Goal: Complete application form: Complete application form

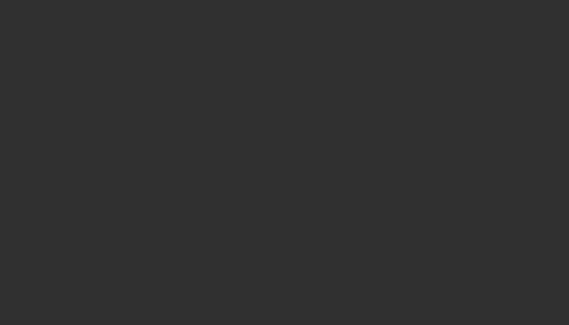
click at [281, 106] on div at bounding box center [284, 162] width 569 height 325
click at [282, 85] on div at bounding box center [284, 162] width 569 height 325
click at [430, 122] on div at bounding box center [284, 162] width 569 height 325
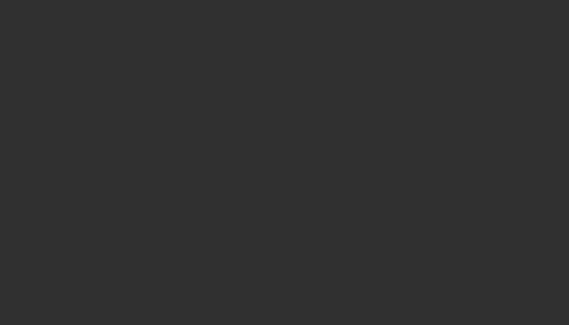
click at [230, 55] on div at bounding box center [284, 162] width 569 height 325
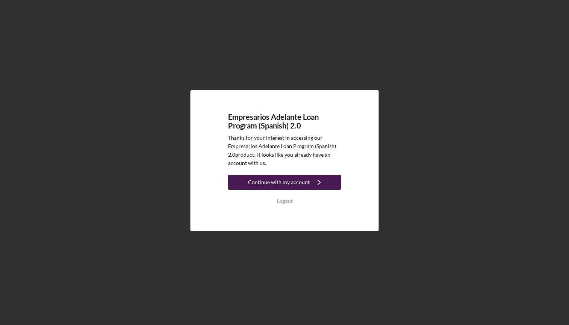
click at [275, 185] on div "Continue with my account" at bounding box center [279, 182] width 62 height 15
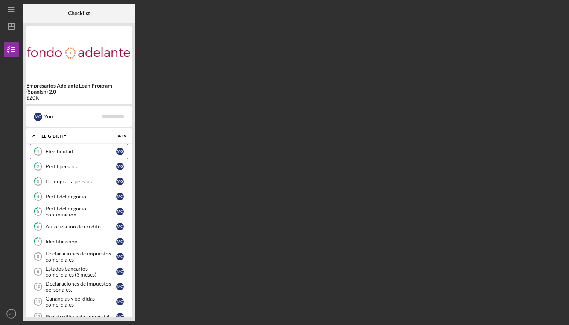
scroll to position [17, 0]
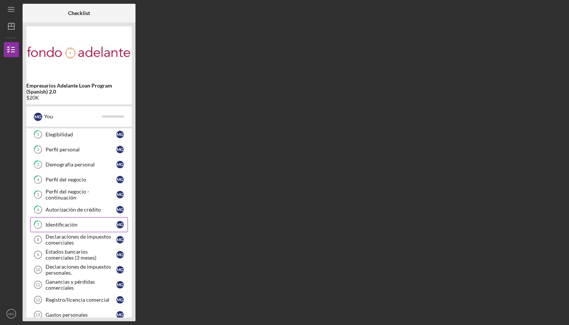
click at [77, 229] on link "7 Identificación M G" at bounding box center [79, 224] width 98 height 15
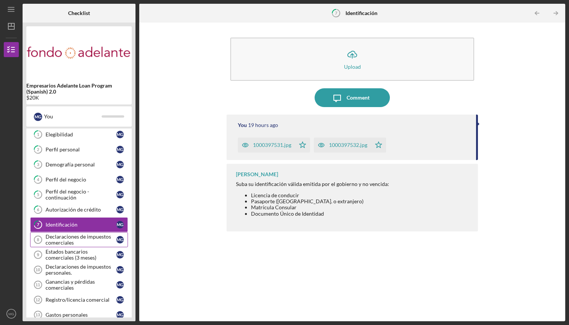
click at [77, 237] on div "Declaraciones de impuestos comerciales" at bounding box center [81, 240] width 71 height 12
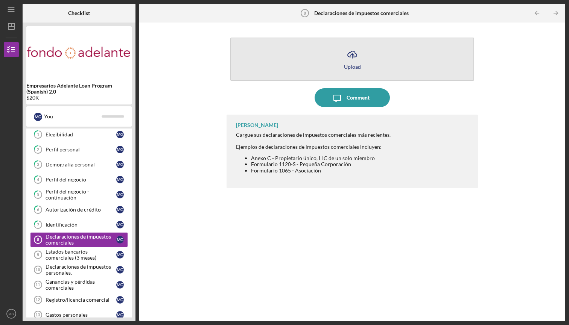
click at [351, 60] on icon "Icon/Upload" at bounding box center [352, 54] width 19 height 19
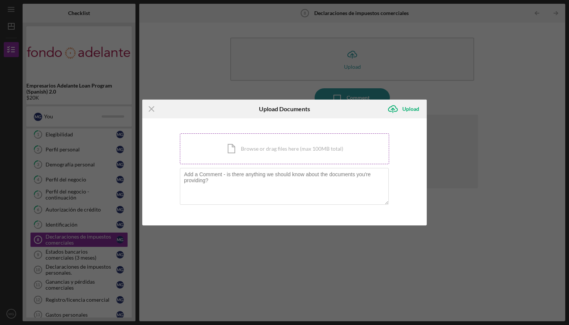
click at [237, 150] on div "Icon/Document Browse or drag files here (max 100MB total) Tap to choose files o…" at bounding box center [284, 149] width 209 height 31
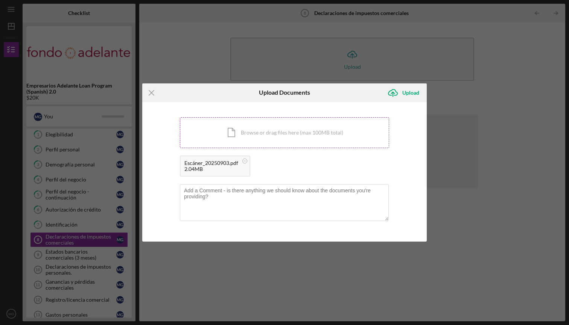
click at [282, 140] on div "Icon/Document Browse or drag files here (max 100MB total) Tap to choose files o…" at bounding box center [284, 132] width 209 height 31
click at [410, 96] on div "Upload" at bounding box center [410, 92] width 17 height 15
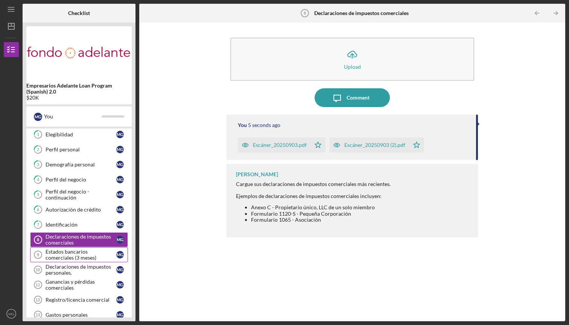
click at [84, 255] on div "Estados bancarios comerciales (3 meses)" at bounding box center [81, 255] width 71 height 12
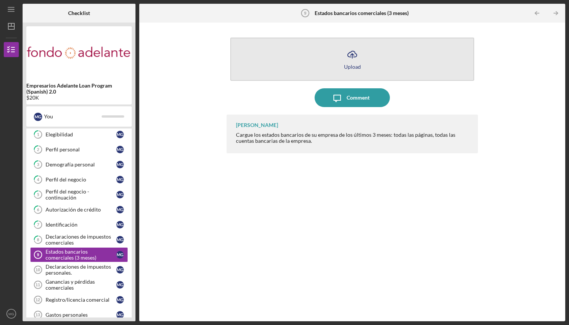
click at [354, 56] on icon "Icon/Upload" at bounding box center [352, 54] width 19 height 19
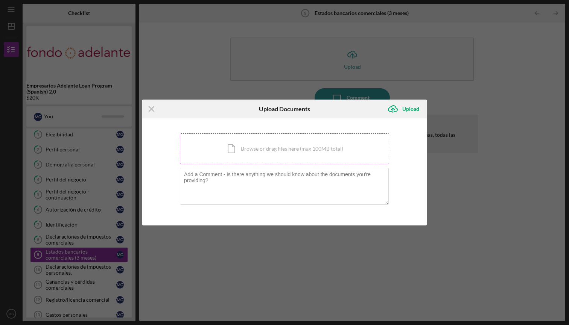
click at [278, 150] on div "Icon/Document Browse or drag files here (max 100MB total) Tap to choose files o…" at bounding box center [284, 149] width 209 height 31
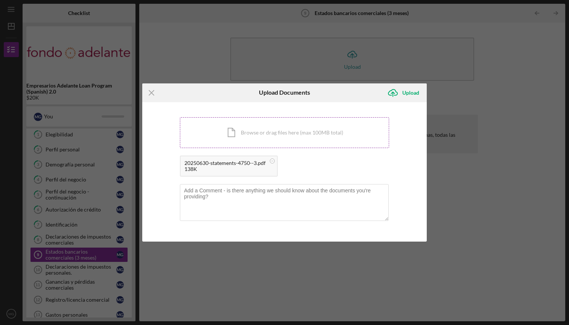
click at [298, 135] on div "Icon/Document Browse or drag files here (max 100MB total) Tap to choose files o…" at bounding box center [284, 132] width 209 height 31
click at [315, 135] on div "Icon/Document Browse or drag files here (max 100MB total) Tap to choose files o…" at bounding box center [284, 132] width 209 height 31
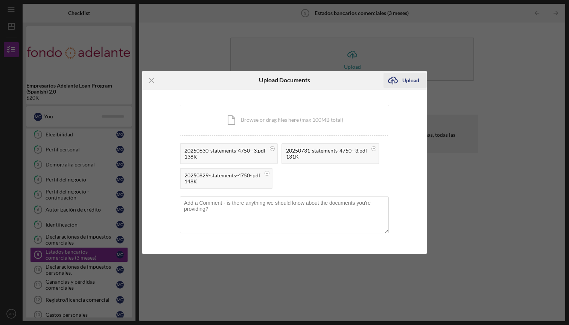
click at [413, 81] on div "Upload" at bounding box center [410, 80] width 17 height 15
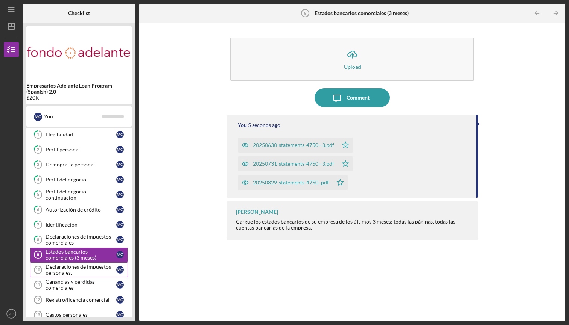
click at [80, 264] on link "Declaraciones de impuestos personales. 10 Declaraciones de impuestos personales…" at bounding box center [79, 270] width 98 height 15
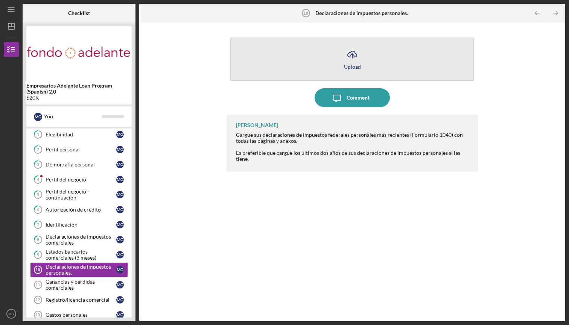
click at [353, 58] on icon "Icon/Upload" at bounding box center [352, 54] width 19 height 19
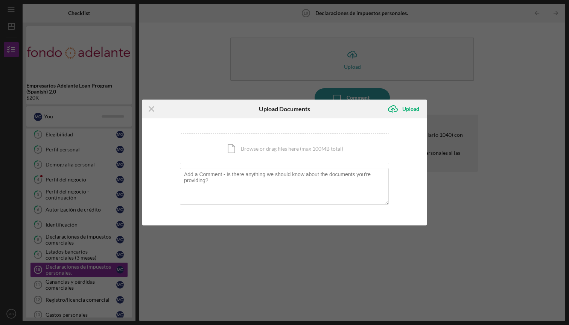
click at [496, 118] on div "Icon/Menu Close Upload Documents Icon/Upload Upload You're uploading documents …" at bounding box center [284, 162] width 569 height 325
click at [270, 147] on div "Icon/Document Browse or drag files here (max 100MB total) Tap to choose files o…" at bounding box center [284, 149] width 209 height 31
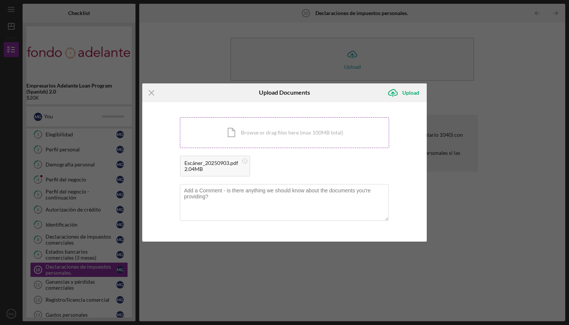
click at [298, 137] on div "Icon/Document Browse or drag files here (max 100MB total) Tap to choose files o…" at bounding box center [284, 132] width 209 height 31
click at [300, 129] on div "Icon/Document Browse or drag files here (max 100MB total) Tap to choose files o…" at bounding box center [284, 132] width 209 height 31
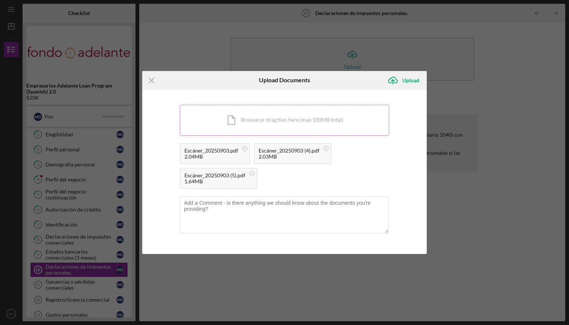
click at [292, 125] on div "Icon/Document Browse or drag files here (max 100MB total) Tap to choose files o…" at bounding box center [284, 120] width 209 height 31
click at [328, 121] on div "Icon/Document Browse or drag files here (max 100MB total) Tap to choose files o…" at bounding box center [284, 120] width 209 height 31
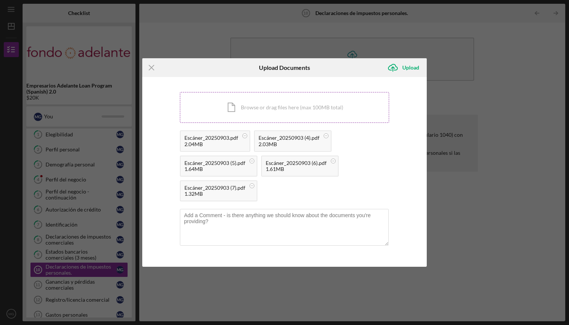
click at [277, 109] on div "Icon/Document Browse or drag files here (max 100MB total) Tap to choose files o…" at bounding box center [284, 107] width 209 height 31
click at [338, 108] on div "Icon/Document Browse or drag files here (max 100MB total) Tap to choose files o…" at bounding box center [284, 107] width 209 height 31
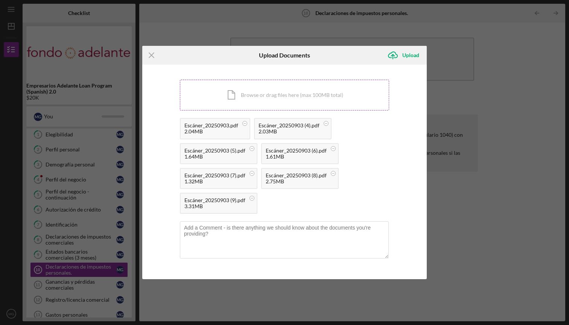
click at [328, 110] on div "Icon/Document Browse or drag files here (max 100MB total) Tap to choose files o…" at bounding box center [284, 95] width 209 height 31
click at [320, 97] on div "Icon/Document Browse or drag files here (max 100MB total) Tap to choose files o…" at bounding box center [284, 95] width 209 height 31
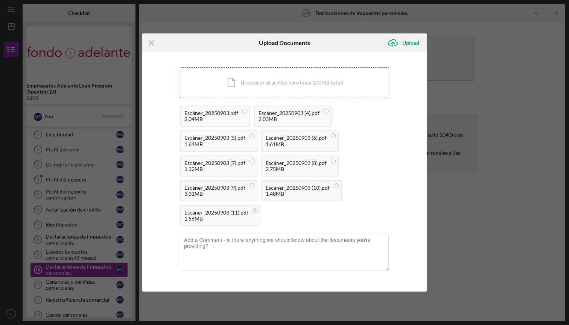
click at [279, 88] on div "Icon/Document Browse or drag files here (max 100MB total) Tap to choose files o…" at bounding box center [284, 82] width 209 height 31
click at [361, 92] on div "Icon/Document Browse or drag files here (max 100MB total) Tap to choose files o…" at bounding box center [284, 82] width 209 height 31
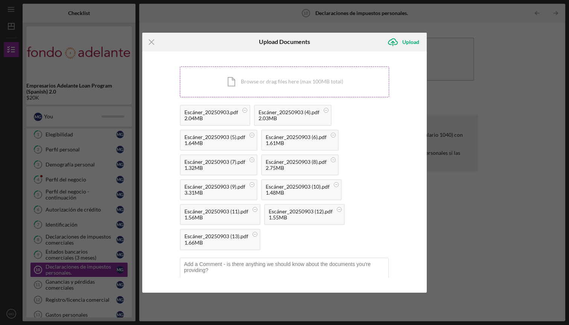
click at [357, 88] on div "Icon/Document Browse or drag files here (max 100MB total) Tap to choose files o…" at bounding box center [284, 82] width 209 height 31
click at [337, 83] on div "Icon/Document Browse or drag files here (max 100MB total) Tap to choose files o…" at bounding box center [284, 82] width 209 height 31
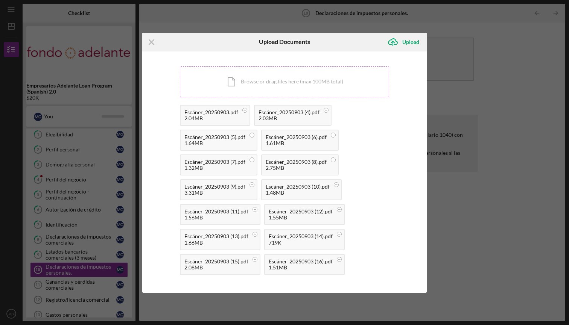
click at [306, 89] on div "Icon/Document Browse or drag files here (max 100MB total) Tap to choose files o…" at bounding box center [284, 82] width 209 height 31
click at [311, 85] on div "Icon/Document Browse or drag files here (max 100MB total) Tap to choose files o…" at bounding box center [284, 82] width 209 height 31
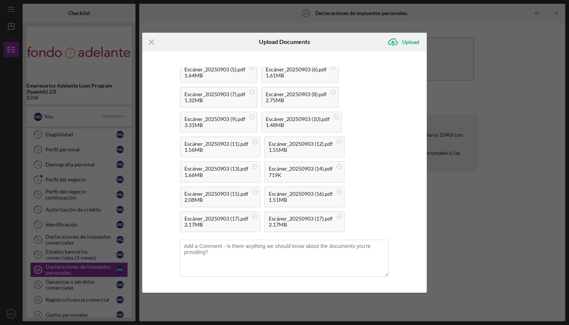
scroll to position [67, 0]
click at [247, 45] on circle at bounding box center [245, 43] width 5 height 5
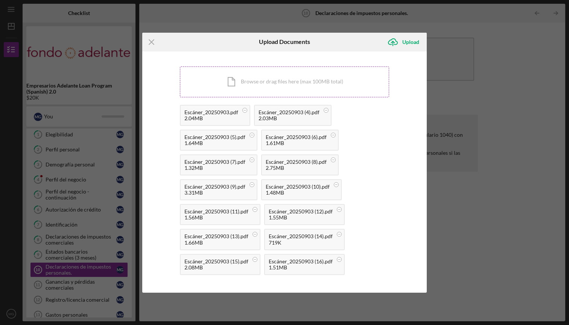
scroll to position [0, 0]
click at [349, 79] on div "Icon/Document Browse or drag files here (max 100MB total) Tap to choose files o…" at bounding box center [284, 82] width 209 height 31
click at [319, 79] on div "Icon/Document Browse or drag files here (max 100MB total) Tap to choose files o…" at bounding box center [284, 82] width 209 height 31
click at [341, 92] on div "Icon/Document Browse or drag files here (max 100MB total) Tap to choose files o…" at bounding box center [284, 82] width 209 height 31
click at [309, 88] on div "Icon/Document Browse or drag files here (max 100MB total) Tap to choose files o…" at bounding box center [284, 82] width 209 height 31
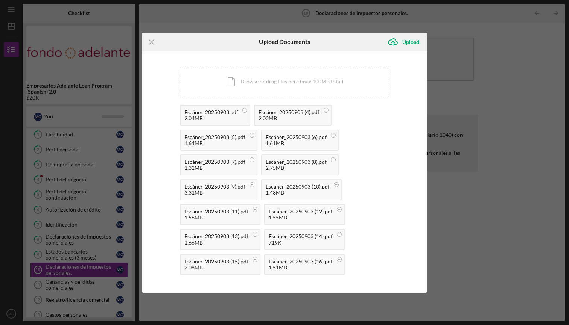
click at [328, 99] on div "Icon/Document Browse or drag files here (max 100MB total) Tap to choose files o…" at bounding box center [284, 210] width 209 height 287
click at [328, 90] on div "Icon/Document Browse or drag files here (max 100MB total) Tap to choose files o…" at bounding box center [284, 82] width 209 height 31
click at [336, 79] on div "Icon/Document Browse or drag files here (max 100MB total) Tap to choose files o…" at bounding box center [284, 82] width 209 height 31
click at [352, 76] on div "Icon/Document Browse or drag files here (max 100MB total) Tap to choose files o…" at bounding box center [284, 82] width 209 height 31
click at [415, 38] on div "Upload" at bounding box center [410, 42] width 17 height 15
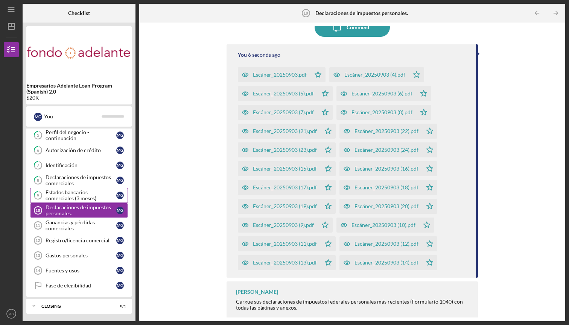
scroll to position [76, 0]
click at [66, 229] on div "Ganancias y pérdidas comerciales" at bounding box center [81, 226] width 71 height 12
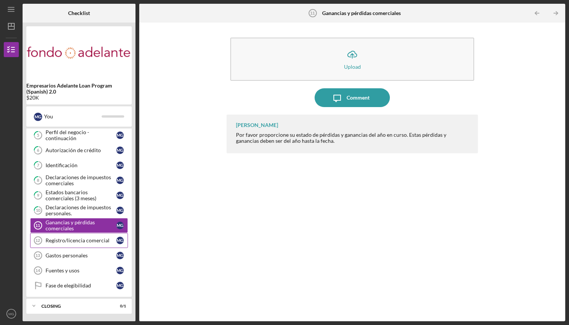
click at [81, 240] on div "Registro/licencia comercial" at bounding box center [81, 241] width 71 height 6
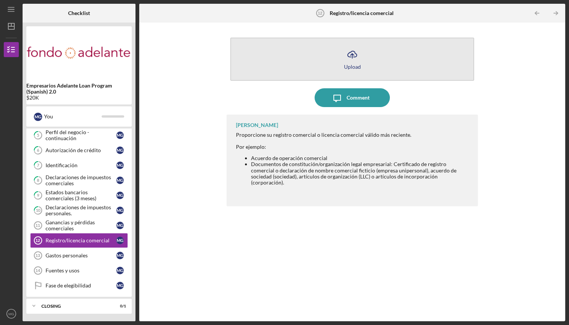
click at [355, 65] on div "Upload" at bounding box center [352, 67] width 17 height 6
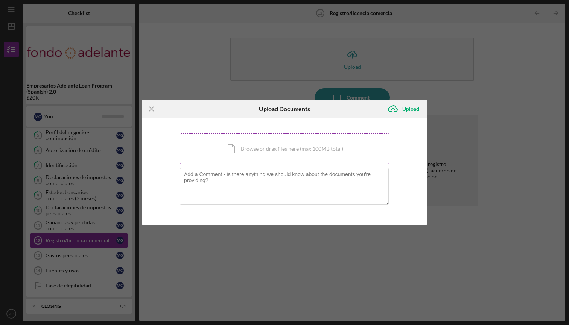
click at [292, 149] on div "Icon/Document Browse or drag files here (max 100MB total) Tap to choose files o…" at bounding box center [284, 149] width 209 height 31
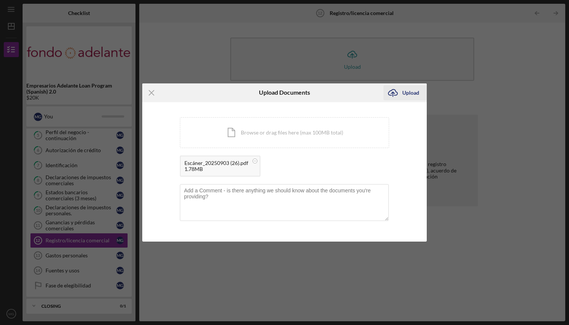
click at [406, 94] on div "Upload" at bounding box center [410, 92] width 17 height 15
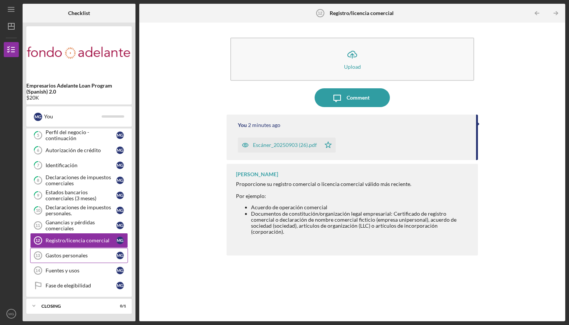
click at [66, 256] on div "Gastos personales" at bounding box center [81, 256] width 71 height 6
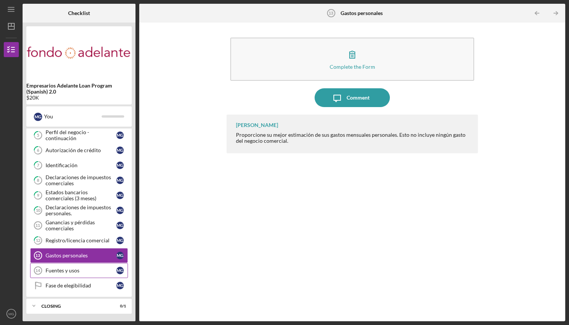
click at [60, 269] on div "Fuentes y usos" at bounding box center [81, 271] width 71 height 6
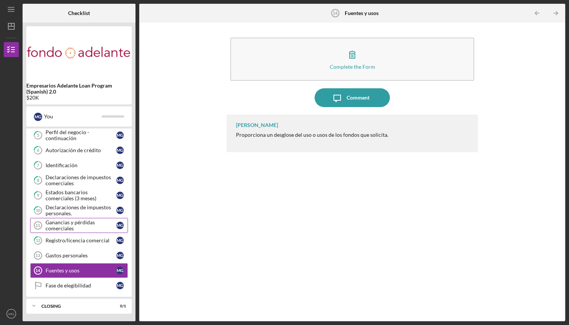
scroll to position [63, 0]
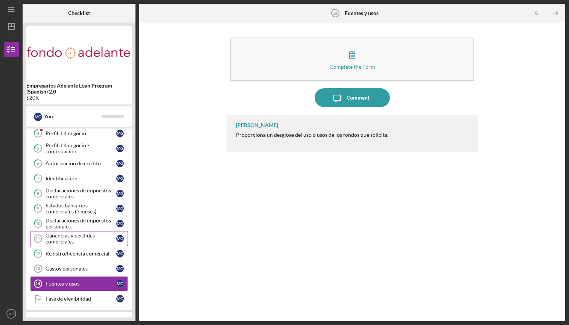
click at [77, 241] on div "Ganancias y pérdidas comerciales" at bounding box center [81, 239] width 71 height 12
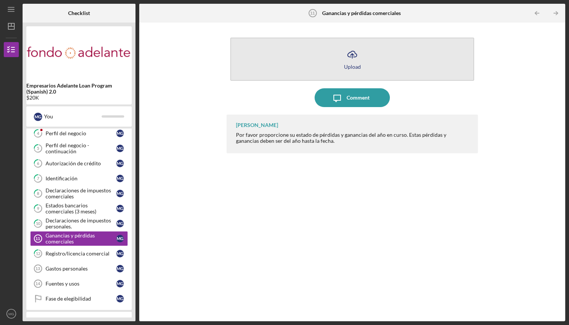
click at [348, 59] on icon "Icon/Upload" at bounding box center [352, 54] width 19 height 19
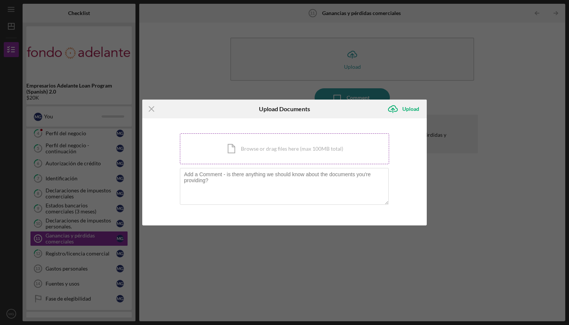
click at [287, 143] on div "Icon/Document Browse or drag files here (max 100MB total) Tap to choose files o…" at bounding box center [284, 149] width 209 height 31
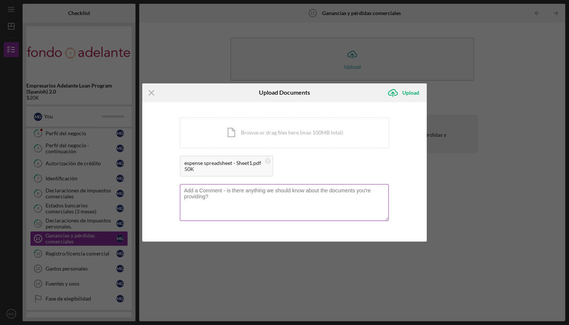
click at [273, 192] on textarea at bounding box center [284, 202] width 209 height 37
type textarea "falta agosto, pero lo puedo entregar el fin de semana"
click at [410, 95] on div "Upload" at bounding box center [410, 92] width 17 height 15
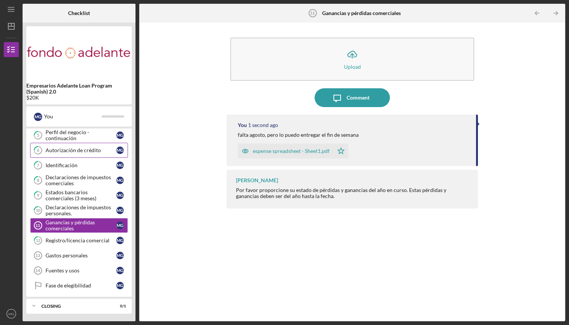
scroll to position [76, 0]
click at [77, 255] on div "Gastos personales" at bounding box center [81, 256] width 71 height 6
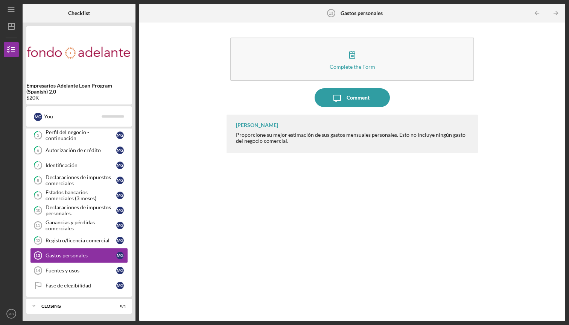
click at [269, 140] on div "Proporcione su mejor estimación de sus gastos mensuales personales. Esto no inc…" at bounding box center [353, 138] width 234 height 12
click at [358, 95] on div "Comment" at bounding box center [357, 97] width 23 height 19
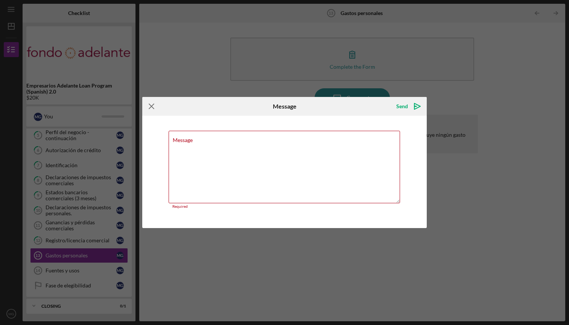
click at [150, 106] on icon "Icon/Menu Close" at bounding box center [151, 106] width 19 height 19
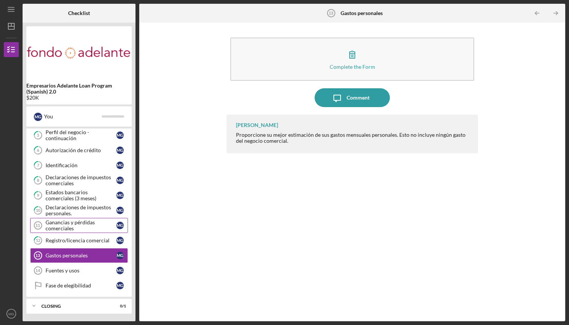
click at [83, 220] on div "Ganancias y pérdidas comerciales" at bounding box center [81, 226] width 71 height 12
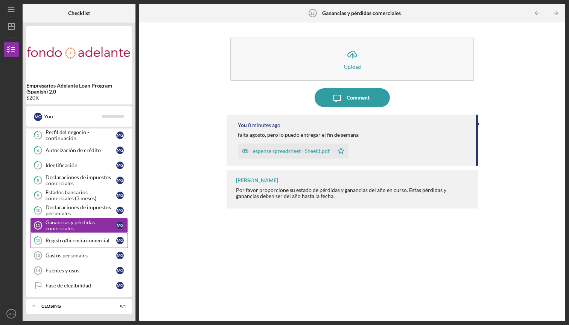
click at [85, 238] on div "Registro/licencia comercial" at bounding box center [81, 241] width 71 height 6
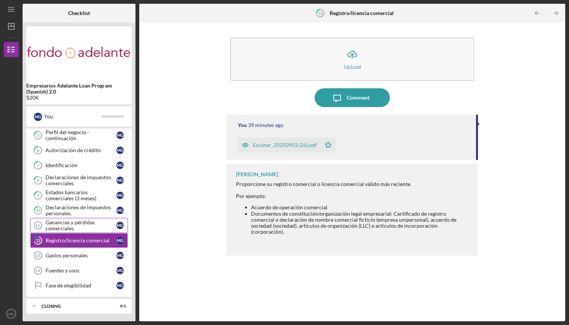
click at [85, 229] on div "Ganancias y pérdidas comerciales" at bounding box center [81, 226] width 71 height 12
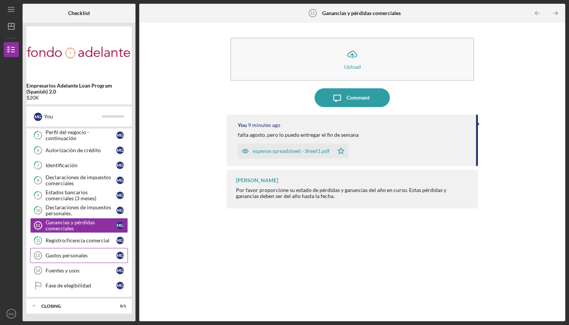
click at [82, 250] on link "Gastos personales 13 Gastos personales M G" at bounding box center [79, 255] width 98 height 15
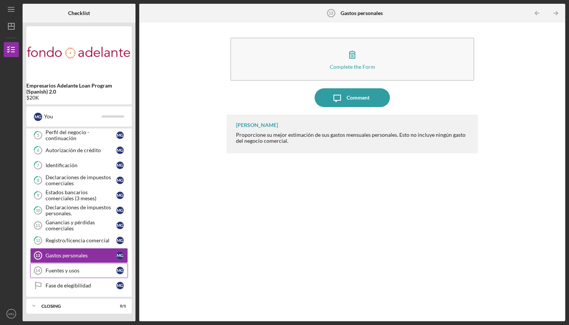
click at [79, 267] on link "[PERSON_NAME] y usos 14 [PERSON_NAME] y usos M G" at bounding box center [79, 270] width 98 height 15
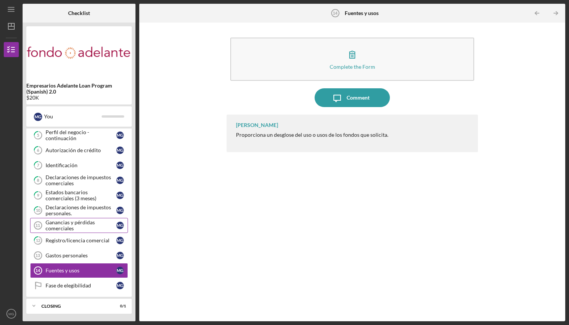
click at [85, 220] on div "Ganancias y pérdidas comerciales" at bounding box center [81, 226] width 71 height 12
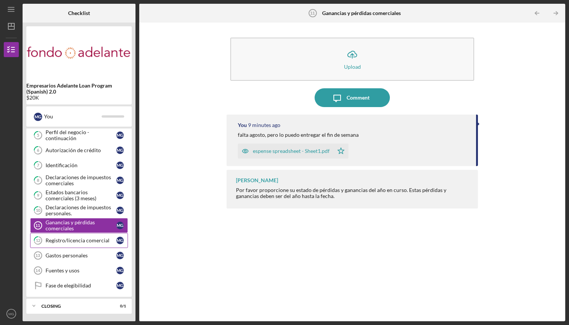
click at [84, 237] on link "12 Registro/licencia comercial M G" at bounding box center [79, 240] width 98 height 15
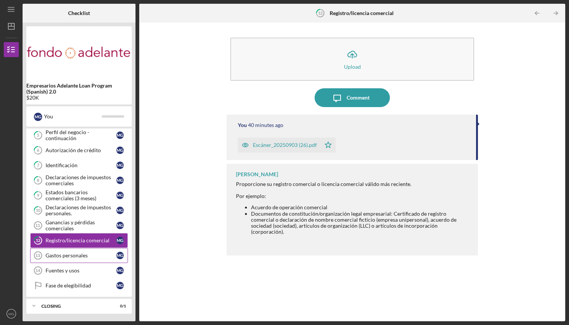
click at [75, 252] on link "Gastos personales 13 Gastos personales M G" at bounding box center [79, 255] width 98 height 15
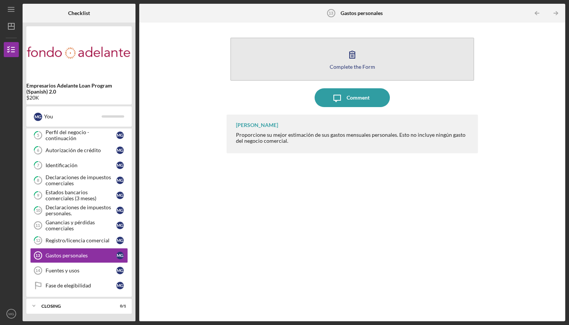
click at [351, 58] on icon "button" at bounding box center [352, 54] width 19 height 19
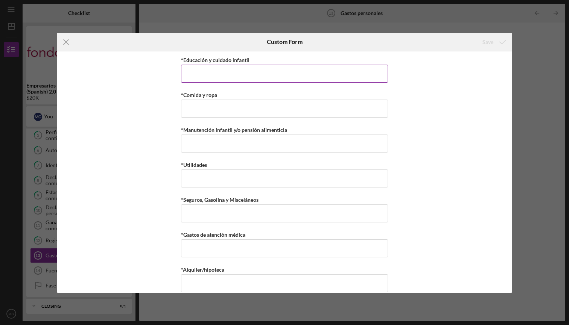
click at [264, 76] on input "*Educación y cuidado infantil" at bounding box center [284, 74] width 207 height 18
type input "$0.00"
click at [233, 110] on input "*Comida y ropa" at bounding box center [284, 109] width 207 height 18
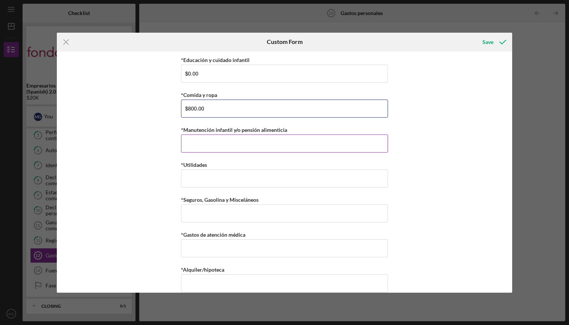
type input "$800.00"
click at [220, 148] on input "*Manutención infantil y/o pensión alimenticia" at bounding box center [284, 144] width 207 height 18
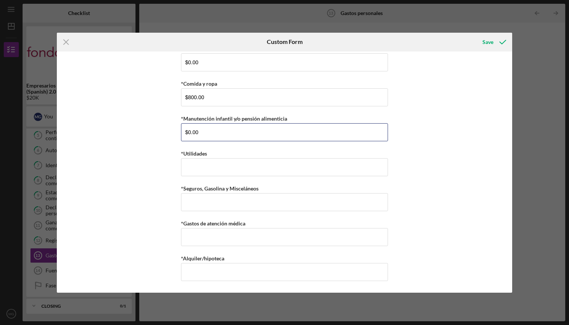
scroll to position [11, 0]
type input "$0.00"
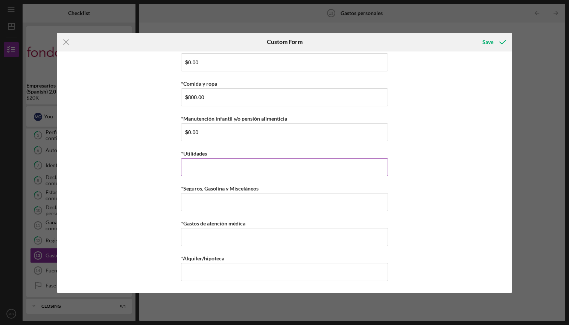
click at [186, 167] on input "*Utilidades" at bounding box center [284, 167] width 207 height 18
type input "$0.00"
click at [193, 205] on input "*Seguros, Gasolina y Misceláneos" at bounding box center [284, 202] width 207 height 18
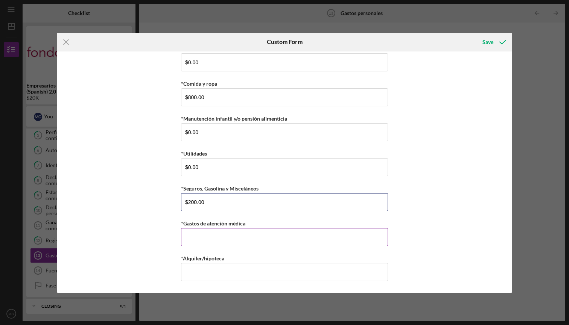
type input "$200.00"
click at [243, 235] on input "*Gastos de atención médica" at bounding box center [284, 237] width 207 height 18
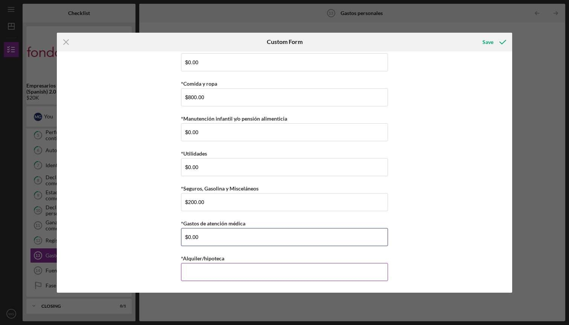
type input "$0.00"
click at [219, 276] on input "*Alquiler/hipoteca" at bounding box center [284, 272] width 207 height 18
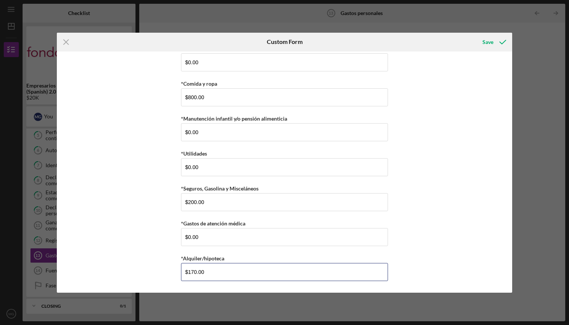
type input "$1,870.00"
click at [131, 238] on div "*Educación y cuidado infantil $0.00 *Comida y ropa $800.00 *Manutención infanti…" at bounding box center [284, 172] width 455 height 241
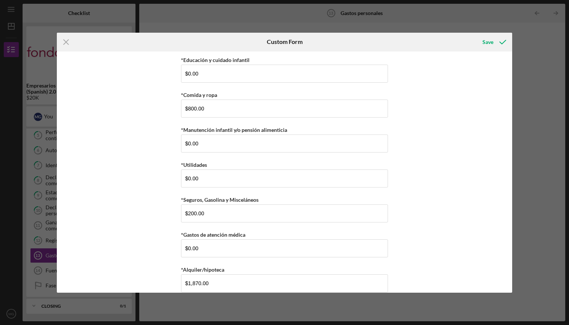
scroll to position [0, 0]
click at [490, 40] on div "Save" at bounding box center [487, 42] width 11 height 15
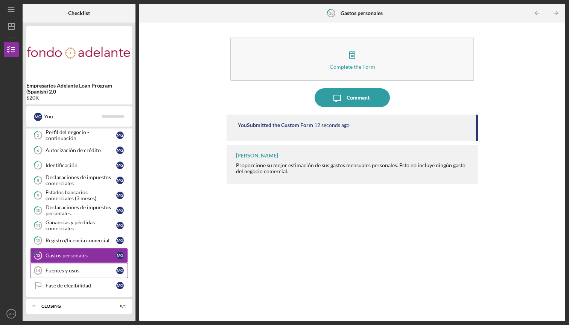
click at [72, 269] on div "Fuentes y usos" at bounding box center [81, 271] width 71 height 6
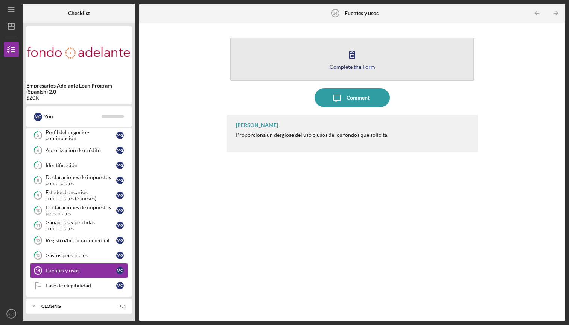
click at [342, 59] on button "Complete the Form Form" at bounding box center [351, 59] width 243 height 43
click at [354, 59] on icon "button" at bounding box center [352, 54] width 19 height 19
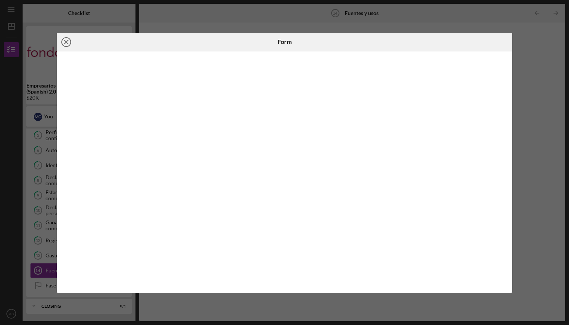
click at [71, 42] on circle at bounding box center [66, 42] width 9 height 9
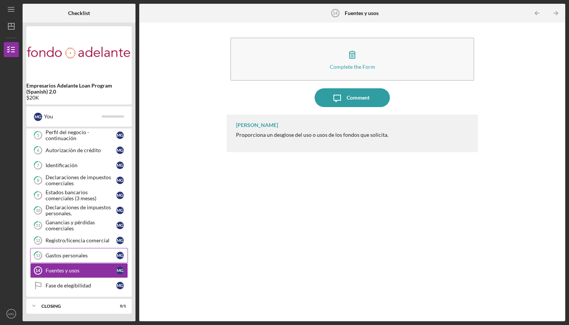
click at [77, 249] on link "13 Gastos personales M G" at bounding box center [79, 255] width 98 height 15
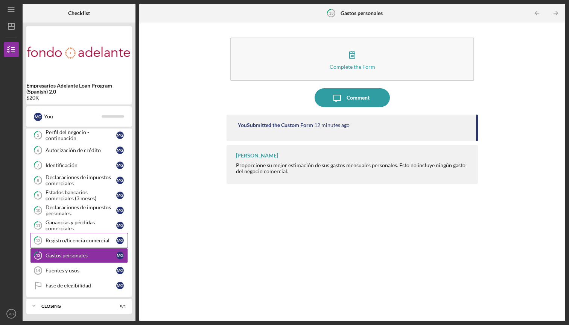
click at [76, 243] on div "Registro/licencia comercial" at bounding box center [81, 241] width 71 height 6
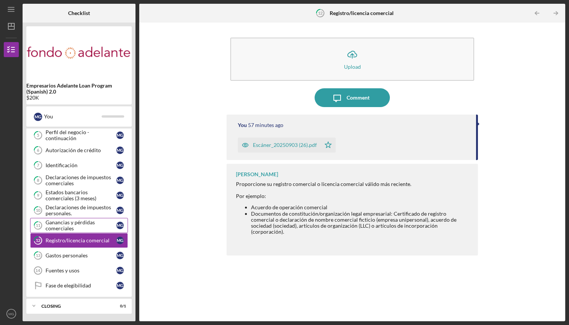
click at [76, 228] on div "Ganancias y pérdidas comerciales" at bounding box center [81, 226] width 71 height 12
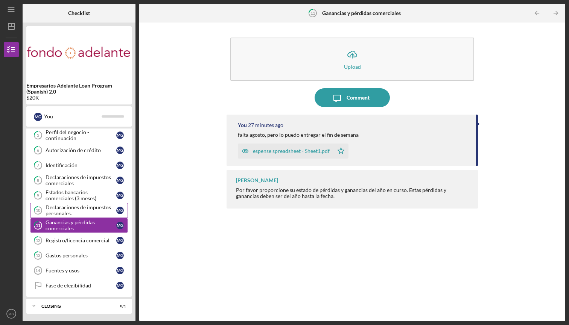
click at [75, 213] on div "Declaraciones de impuestos personales." at bounding box center [81, 211] width 71 height 12
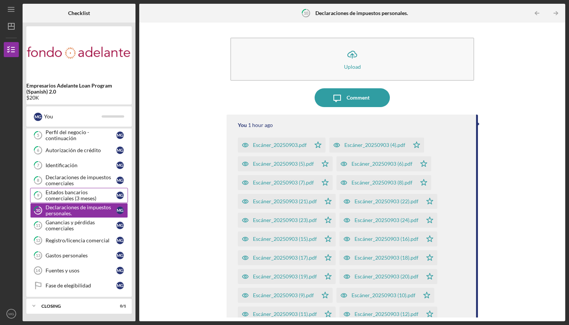
click at [75, 198] on div "Estados bancarios comerciales (3 meses)" at bounding box center [81, 196] width 71 height 12
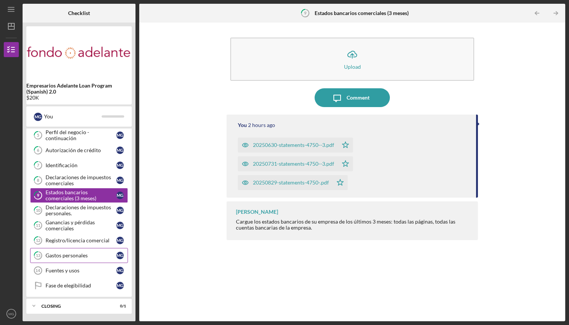
click at [64, 252] on link "13 Gastos personales M G" at bounding box center [79, 255] width 98 height 15
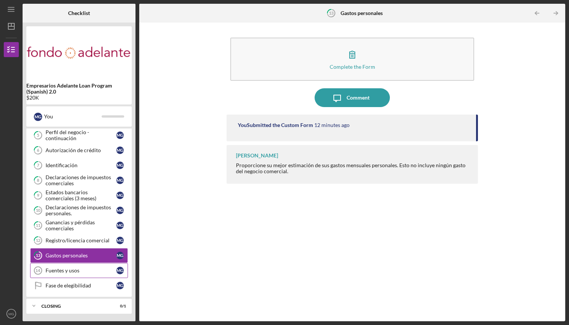
click at [65, 266] on link "[PERSON_NAME] y usos 14 [PERSON_NAME] y usos M G" at bounding box center [79, 270] width 98 height 15
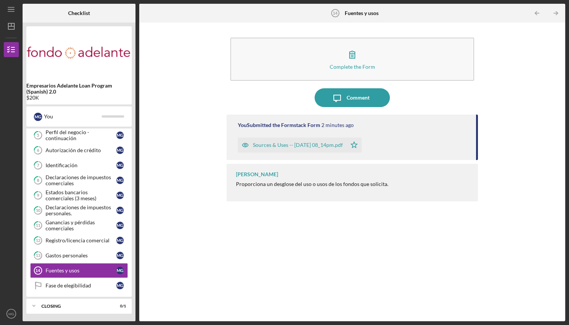
click at [186, 247] on div "Complete the Form Form Icon/Message Comment You Submitted the Formstack Form 2 …" at bounding box center [352, 171] width 418 height 291
click at [68, 287] on div "Fase de elegibilidad" at bounding box center [81, 286] width 71 height 6
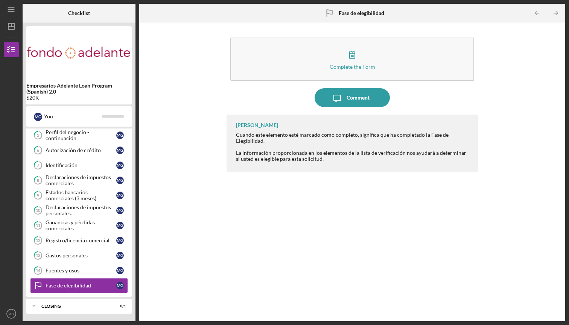
click at [209, 93] on div "Complete the Form Form Icon/Message Comment [PERSON_NAME] Cuando este elemento …" at bounding box center [352, 171] width 418 height 291
